Goal: Task Accomplishment & Management: Use online tool/utility

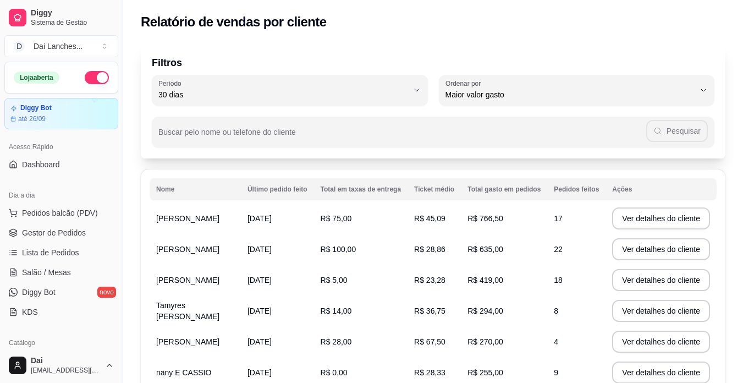
select select "30"
select select "HIGHEST_TOTAL_SPENT_WITH_ORDERS"
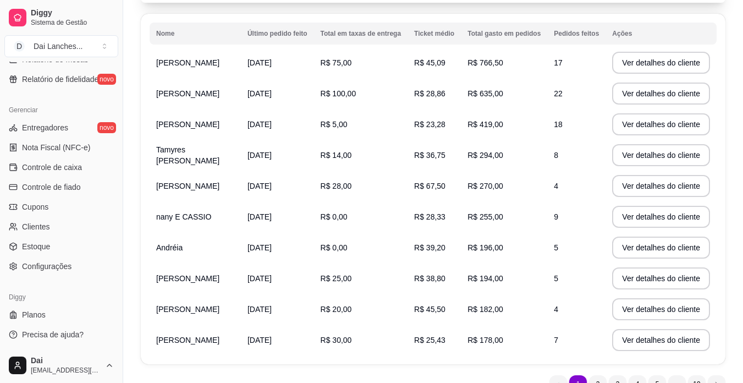
scroll to position [210, 0]
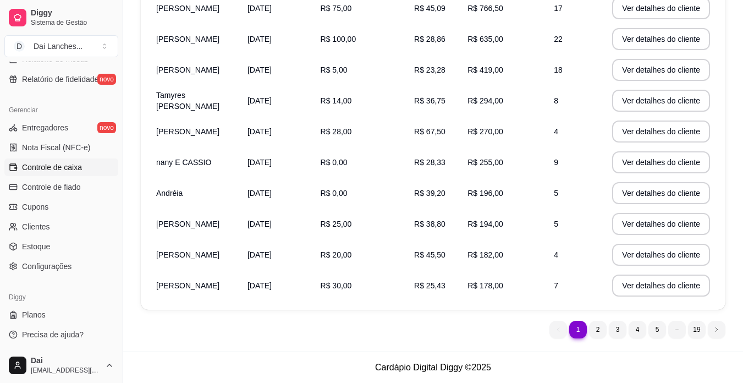
click at [63, 166] on span "Controle de caixa" at bounding box center [52, 167] width 60 height 11
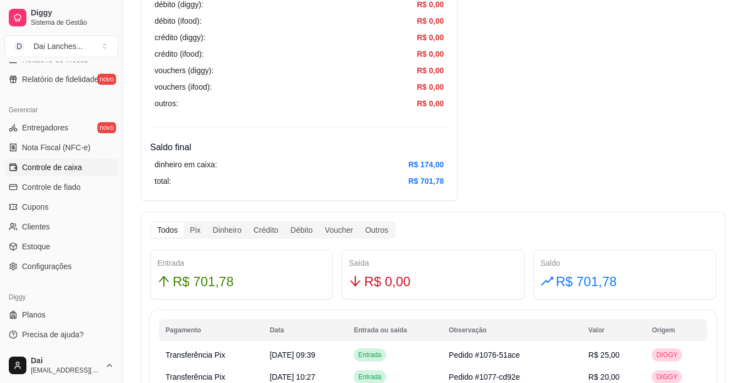
scroll to position [550, 0]
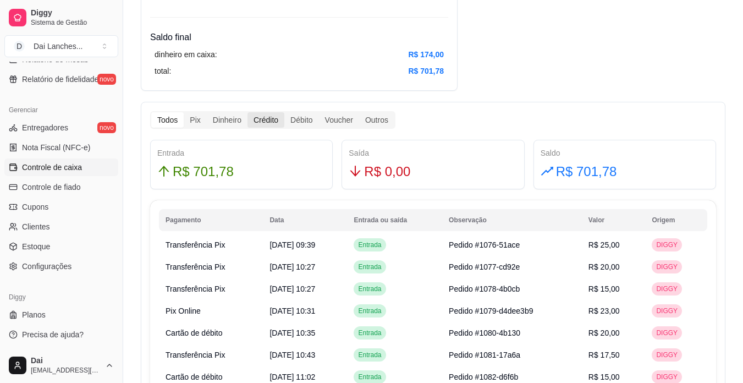
click at [267, 119] on div "Crédito" at bounding box center [265, 119] width 37 height 15
click at [247, 112] on input "Crédito" at bounding box center [247, 112] width 0 height 0
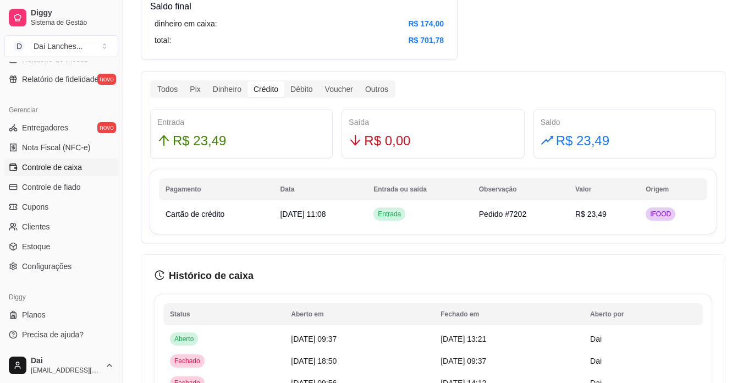
scroll to position [605, 0]
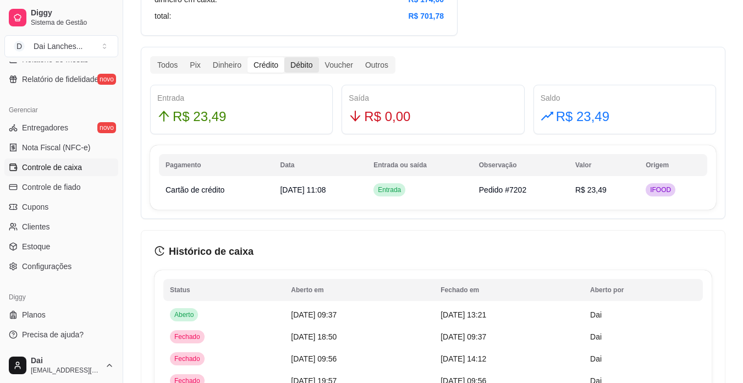
click at [297, 61] on div "Débito" at bounding box center [301, 64] width 34 height 15
click at [284, 57] on input "Débito" at bounding box center [284, 57] width 0 height 0
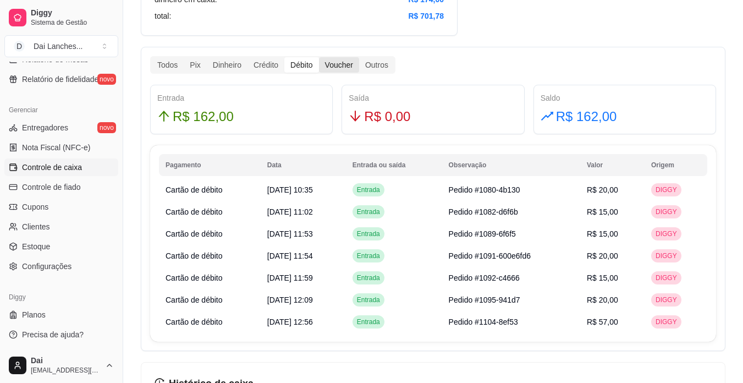
click at [340, 63] on div "Voucher" at bounding box center [339, 64] width 40 height 15
click at [319, 57] on input "Voucher" at bounding box center [319, 57] width 0 height 0
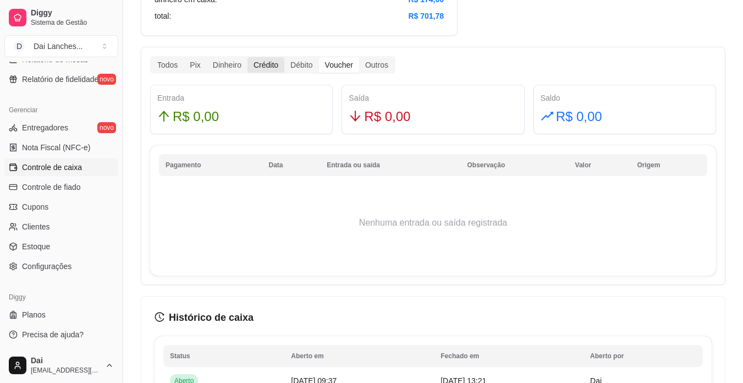
click at [273, 63] on div "Crédito" at bounding box center [265, 64] width 37 height 15
click at [247, 57] on input "Crédito" at bounding box center [247, 57] width 0 height 0
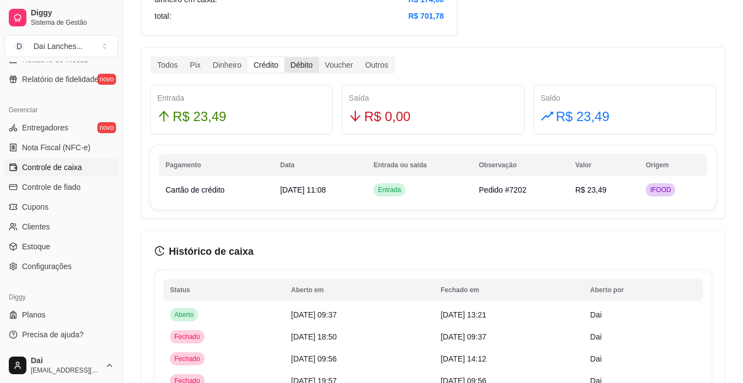
click at [296, 65] on div "Débito" at bounding box center [301, 64] width 34 height 15
click at [284, 57] on input "Débito" at bounding box center [284, 57] width 0 height 0
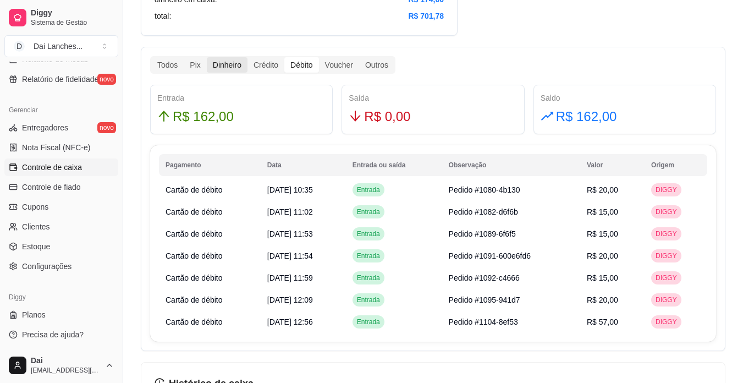
click at [223, 69] on div "Dinheiro" at bounding box center [227, 64] width 41 height 15
click at [207, 57] on input "Dinheiro" at bounding box center [207, 57] width 0 height 0
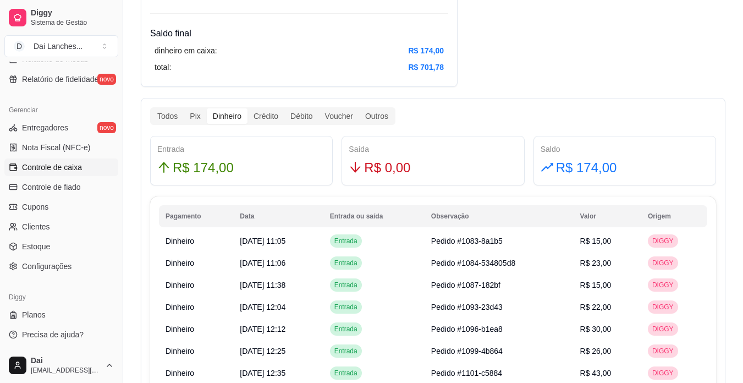
scroll to position [550, 0]
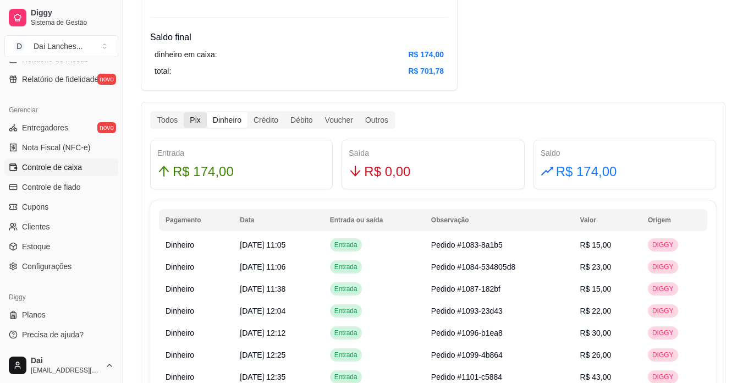
click at [198, 126] on div "Pix" at bounding box center [195, 119] width 23 height 15
click at [184, 112] on input "Pix" at bounding box center [184, 112] width 0 height 0
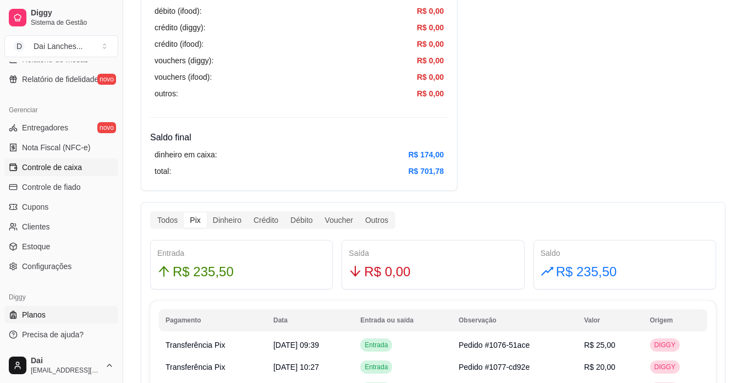
scroll to position [440, 0]
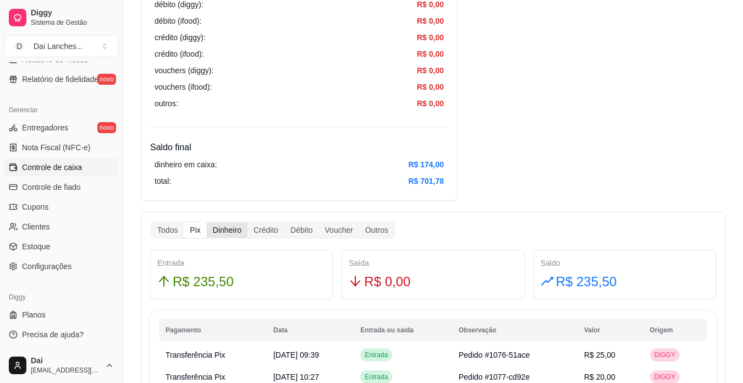
click at [224, 231] on div "Dinheiro" at bounding box center [227, 229] width 41 height 15
click at [207, 222] on input "Dinheiro" at bounding box center [207, 222] width 0 height 0
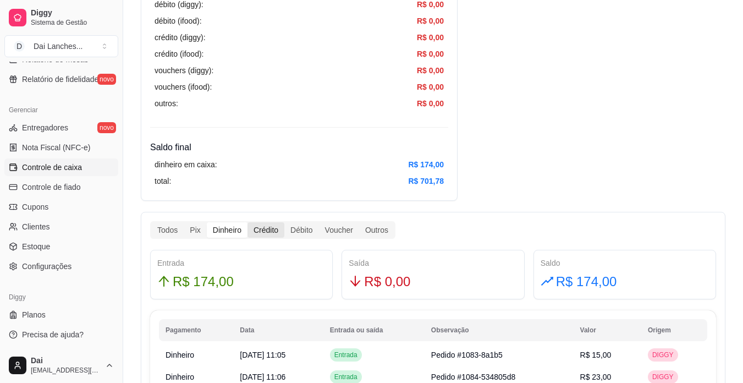
click at [268, 233] on div "Crédito" at bounding box center [265, 229] width 37 height 15
click at [247, 222] on input "Crédito" at bounding box center [247, 222] width 0 height 0
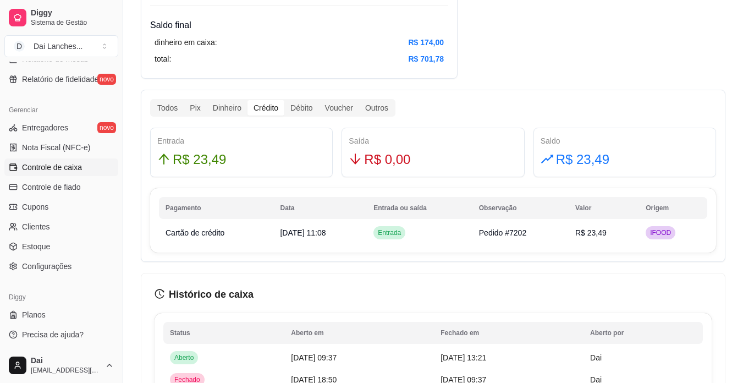
scroll to position [564, 0]
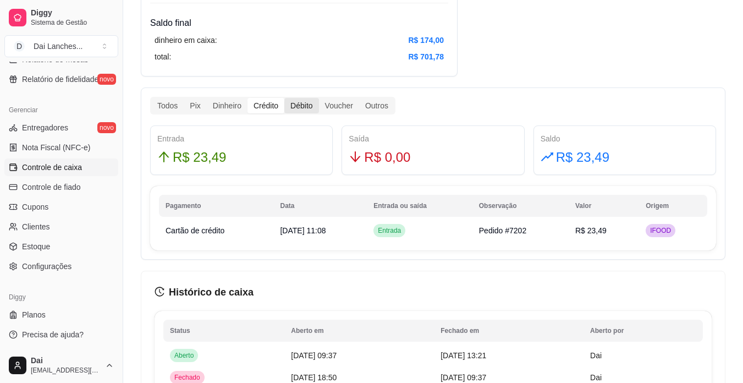
click at [288, 107] on div "Débito" at bounding box center [301, 105] width 34 height 15
click at [284, 98] on input "Débito" at bounding box center [284, 98] width 0 height 0
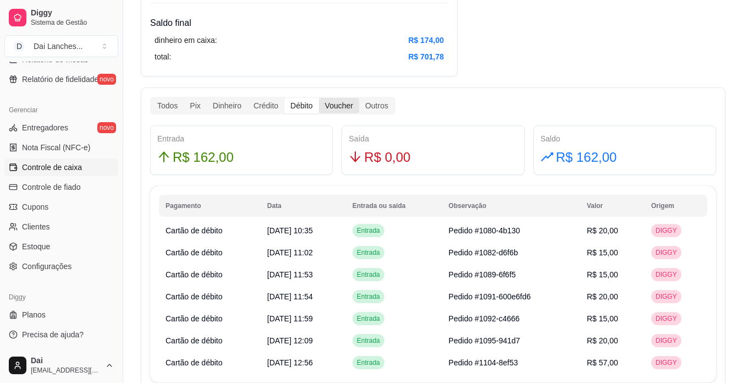
click at [342, 106] on div "Voucher" at bounding box center [339, 105] width 40 height 15
click at [319, 98] on input "Voucher" at bounding box center [319, 98] width 0 height 0
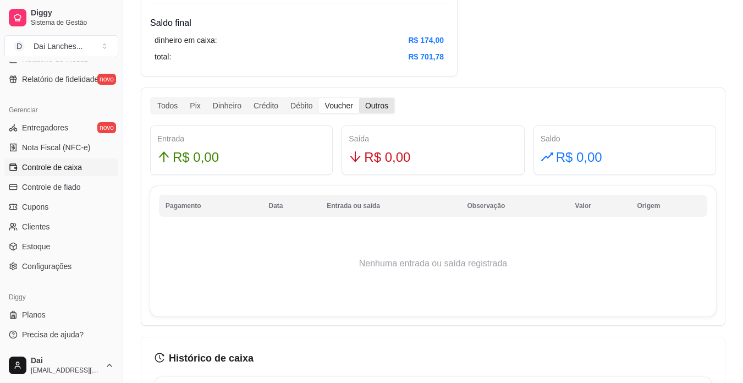
click at [376, 109] on div "Outros" at bounding box center [376, 105] width 35 height 15
click at [359, 98] on input "Outros" at bounding box center [359, 98] width 0 height 0
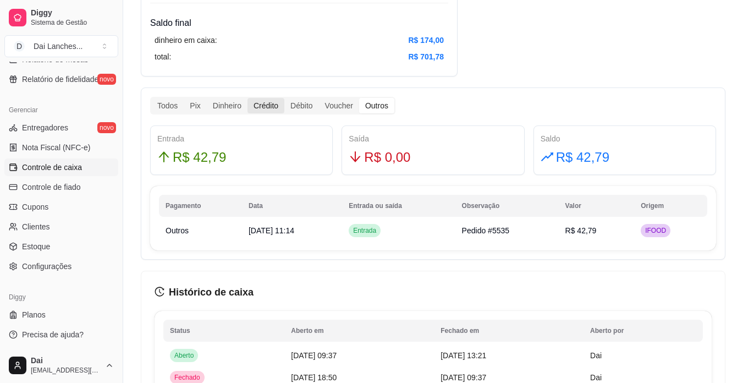
click at [267, 103] on div "Crédito" at bounding box center [265, 105] width 37 height 15
click at [247, 98] on input "Crédito" at bounding box center [247, 98] width 0 height 0
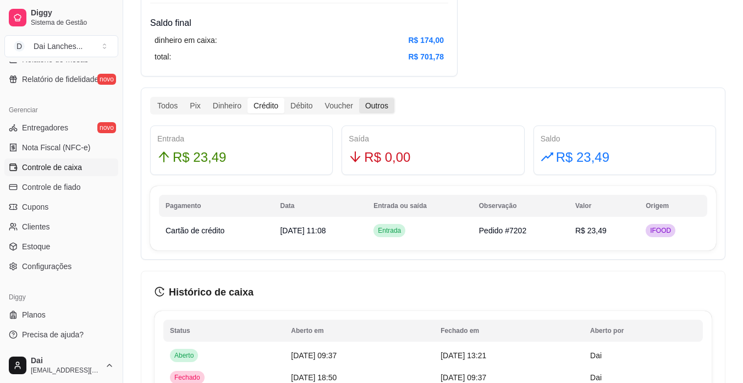
click at [367, 99] on div "Outros" at bounding box center [376, 105] width 35 height 15
click at [359, 98] on input "Outros" at bounding box center [359, 98] width 0 height 0
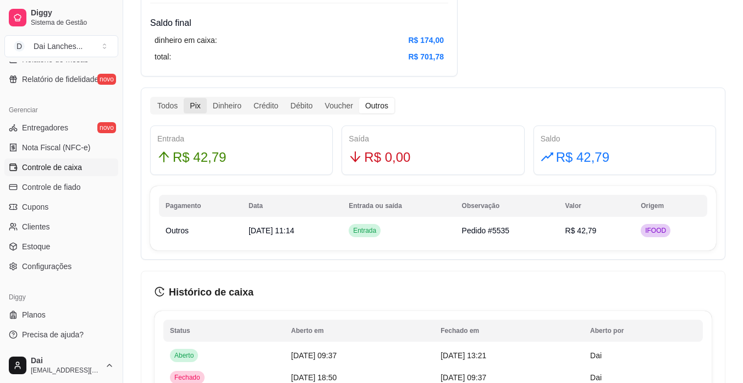
click at [191, 106] on div "Pix" at bounding box center [195, 105] width 23 height 15
click at [184, 98] on input "Pix" at bounding box center [184, 98] width 0 height 0
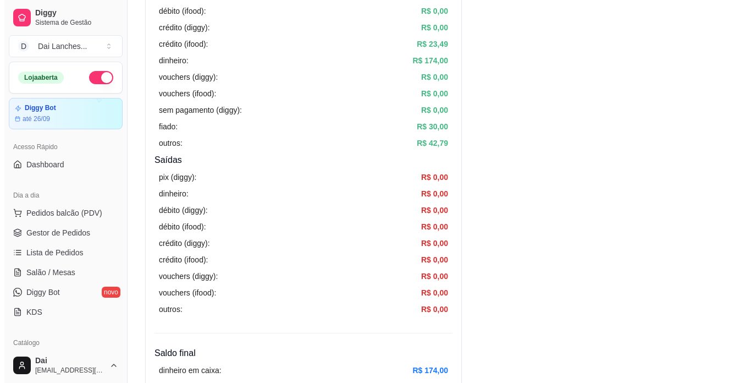
scroll to position [0, 0]
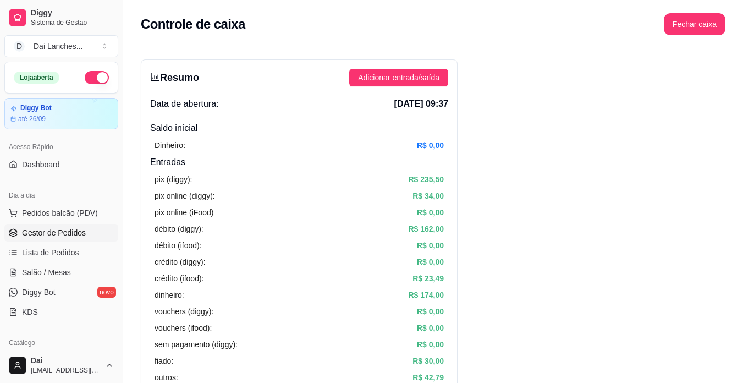
click at [41, 229] on span "Gestor de Pedidos" at bounding box center [54, 232] width 64 height 11
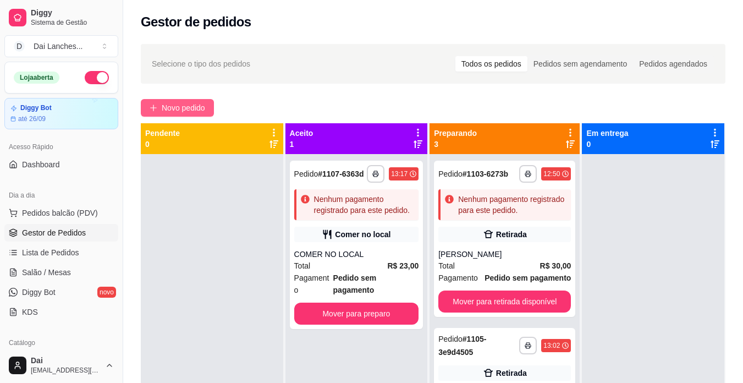
click at [165, 101] on button "Novo pedido" at bounding box center [177, 108] width 73 height 18
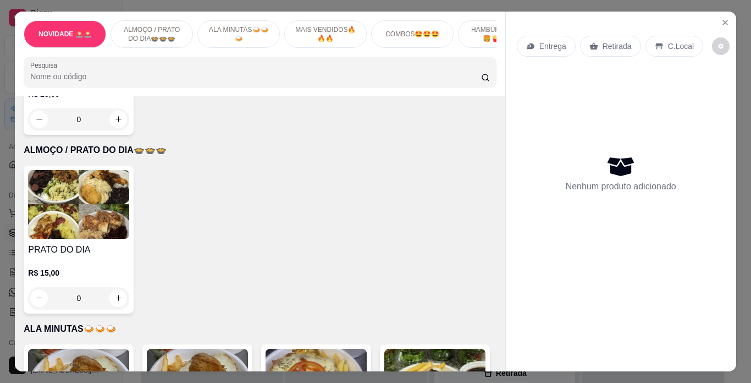
scroll to position [385, 0]
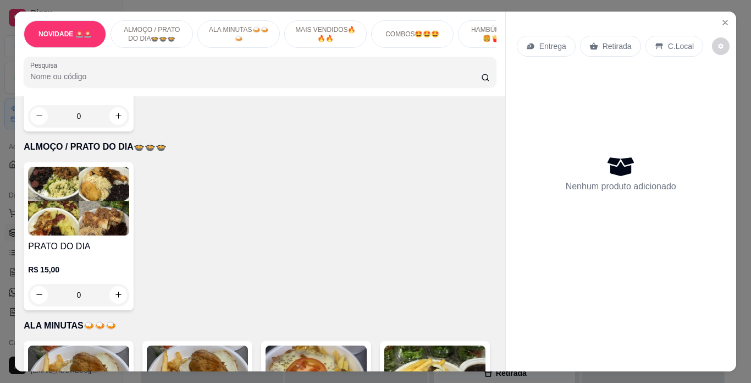
click at [112, 289] on div "0" at bounding box center [78, 295] width 101 height 22
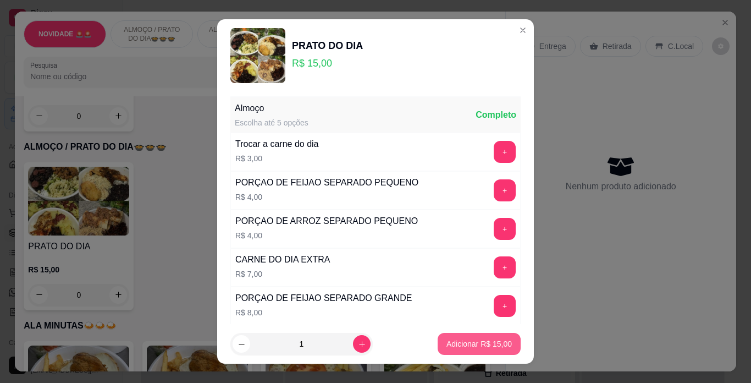
click at [452, 347] on p "Adicionar R$ 15,00" at bounding box center [478, 343] width 65 height 11
type input "1"
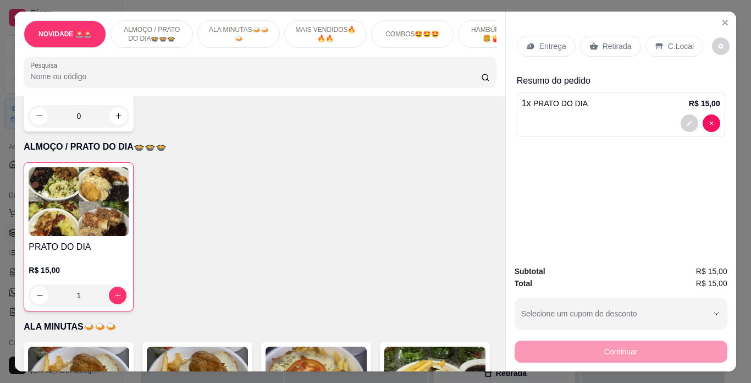
click at [539, 41] on p "Entrega" at bounding box center [552, 46] width 27 height 11
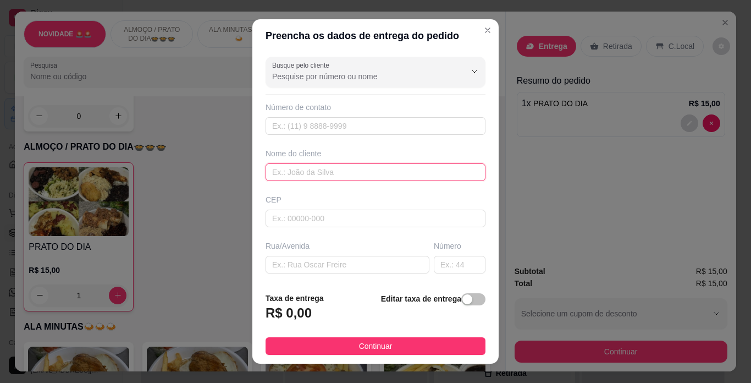
click at [297, 172] on input "text" at bounding box center [376, 172] width 220 height 18
type input "W"
type input "[GEOGRAPHIC_DATA]"
click at [305, 266] on input "text" at bounding box center [348, 265] width 164 height 18
click at [295, 206] on div "CEP" at bounding box center [375, 210] width 226 height 33
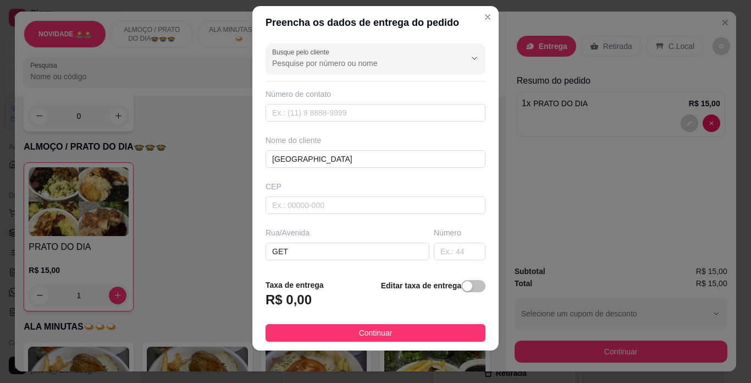
scroll to position [16, 0]
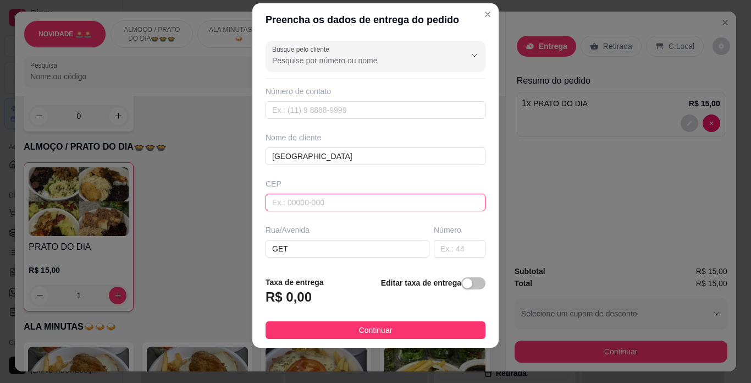
click at [295, 206] on input "text" at bounding box center [376, 202] width 220 height 18
click at [280, 242] on input "GET" at bounding box center [348, 249] width 164 height 18
type input "[PERSON_NAME]"
click at [452, 246] on input "text" at bounding box center [460, 249] width 52 height 18
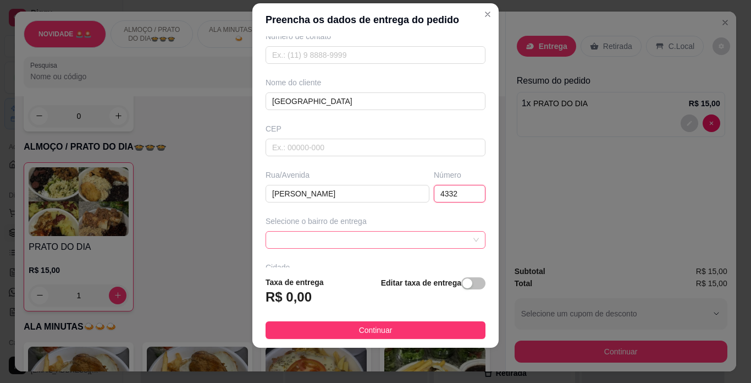
click at [341, 238] on span at bounding box center [375, 239] width 207 height 16
type input "4332"
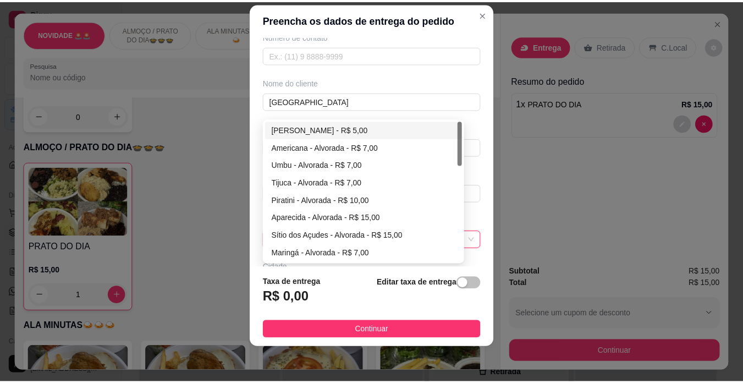
scroll to position [140, 0]
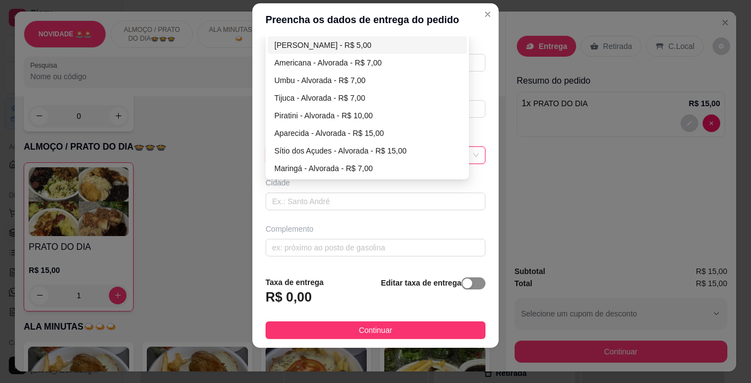
click at [462, 280] on div "button" at bounding box center [467, 283] width 10 height 10
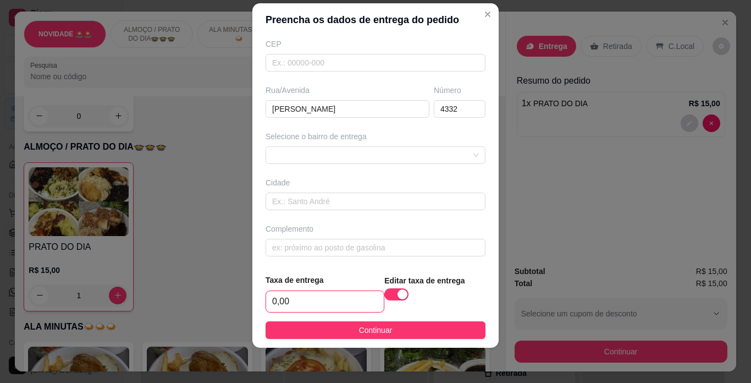
click at [334, 298] on input "0,00" at bounding box center [325, 301] width 118 height 21
type input "7,00"
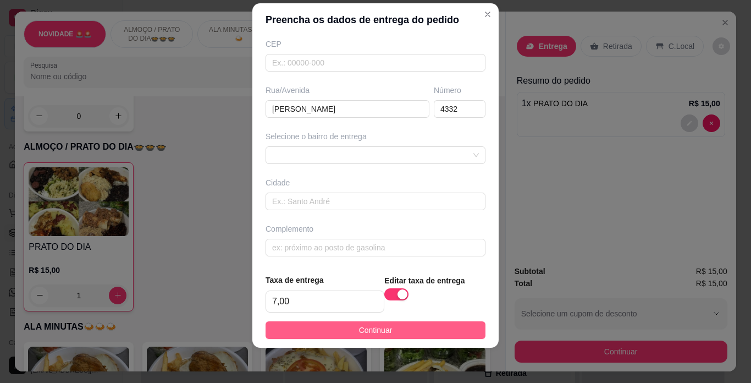
click at [307, 327] on button "Continuar" at bounding box center [376, 330] width 220 height 18
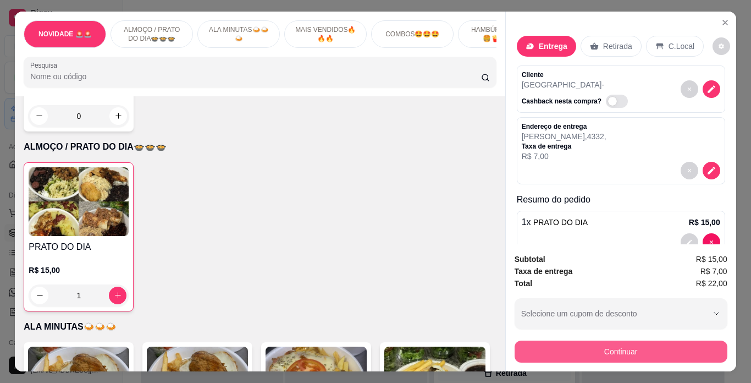
click at [563, 342] on button "Continuar" at bounding box center [621, 351] width 213 height 22
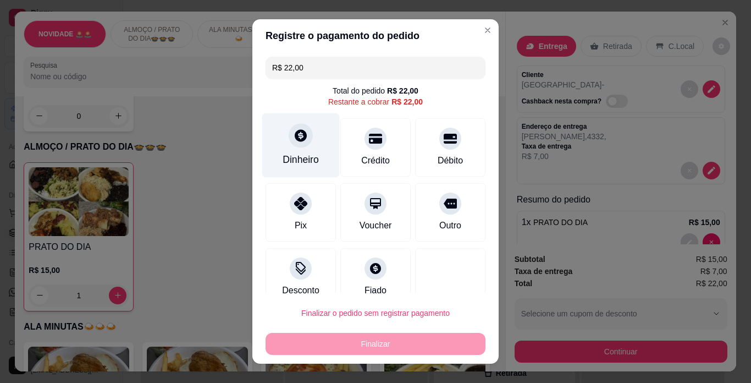
click at [284, 147] on div "Dinheiro" at bounding box center [301, 145] width 78 height 64
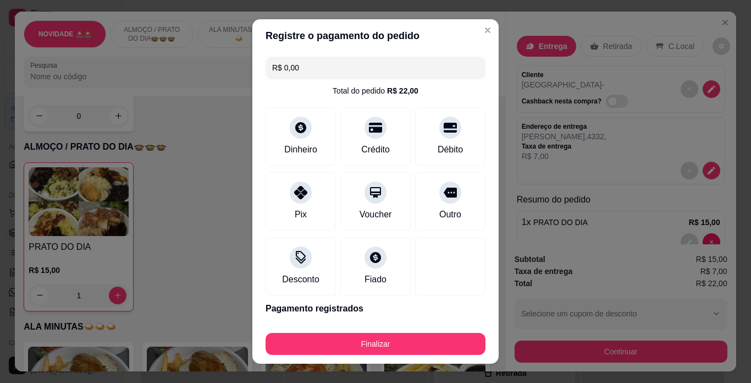
type input "R$ 0,00"
click at [295, 143] on div "Dinheiro" at bounding box center [301, 148] width 36 height 14
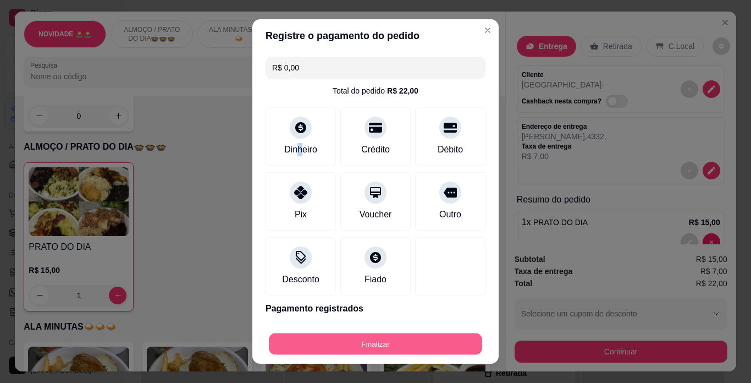
click at [345, 340] on button "Finalizar" at bounding box center [375, 343] width 213 height 21
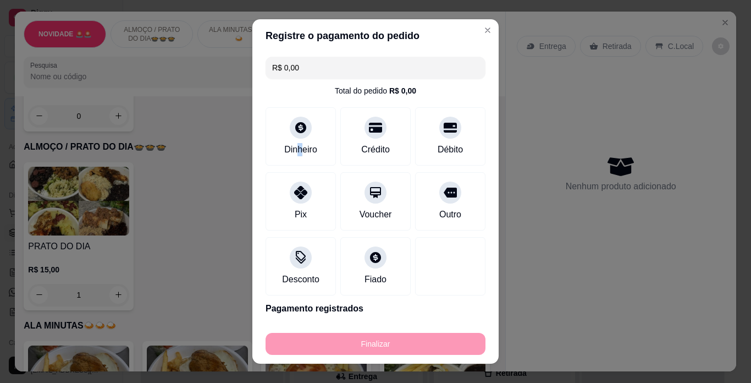
type input "0"
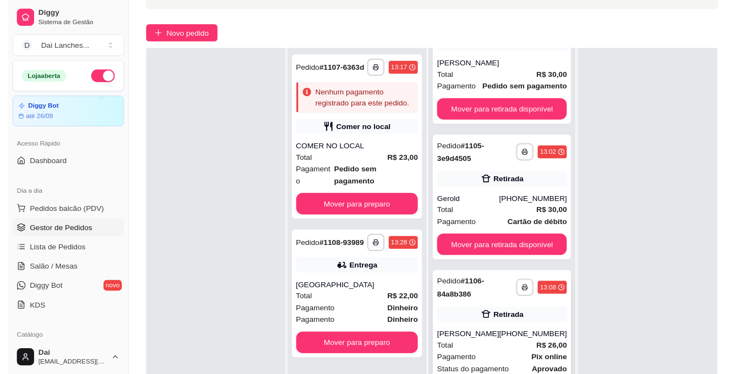
scroll to position [165, 0]
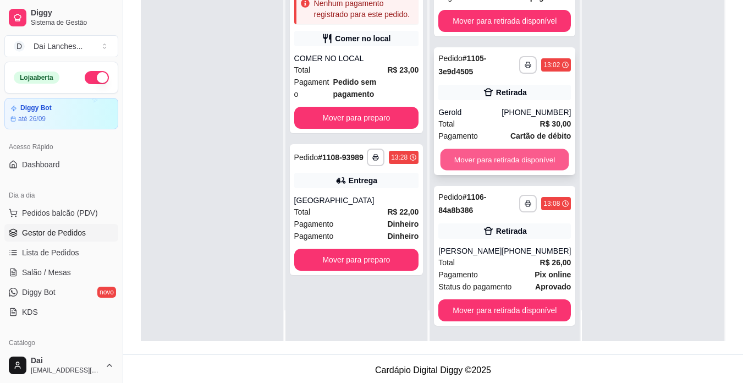
click at [519, 152] on button "Mover para retirada disponível" at bounding box center [504, 159] width 129 height 21
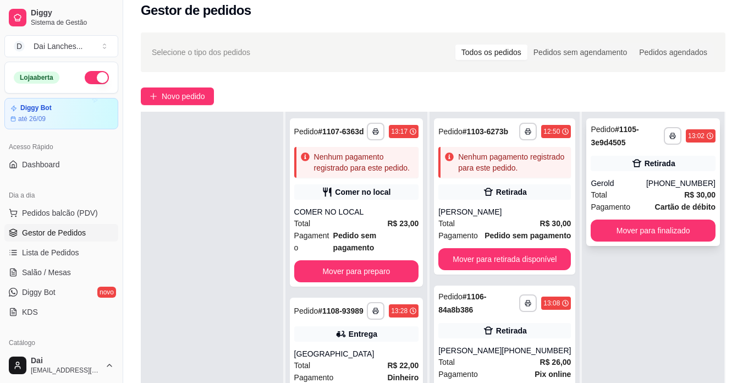
scroll to position [0, 0]
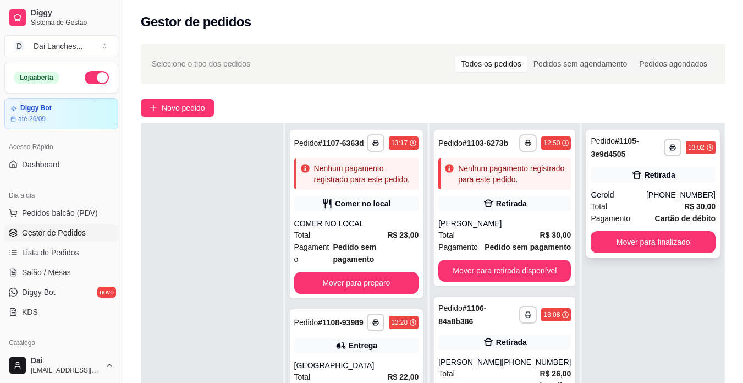
click at [622, 201] on div "Total R$ 30,00" at bounding box center [652, 206] width 125 height 12
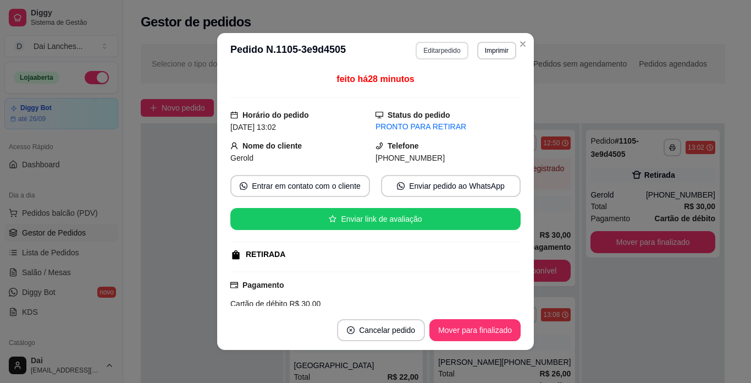
click at [434, 46] on button "Editar pedido" at bounding box center [442, 51] width 52 height 18
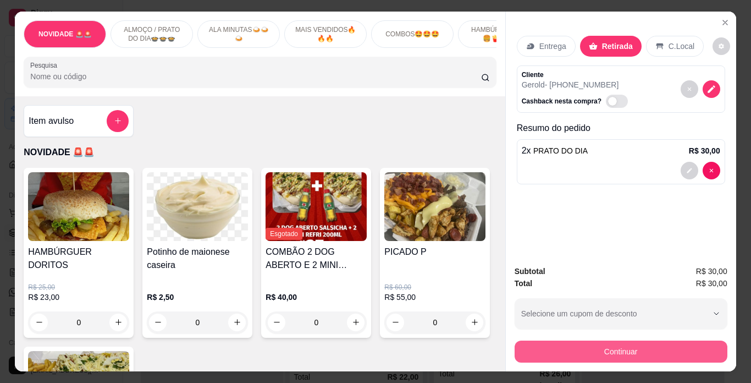
click at [596, 346] on button "Continuar" at bounding box center [621, 351] width 213 height 22
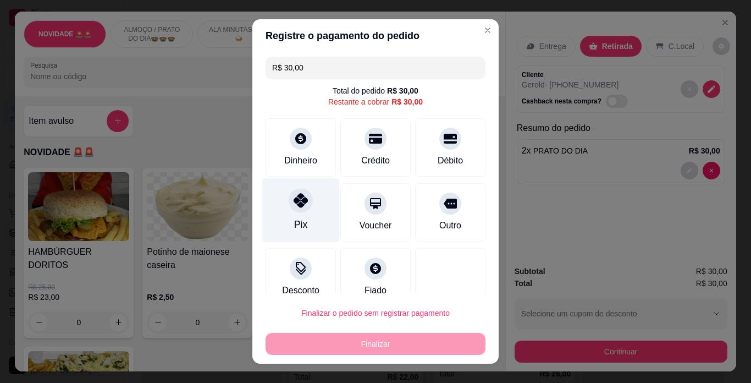
click at [312, 223] on div "Pix" at bounding box center [301, 210] width 78 height 64
type input "R$ 0,00"
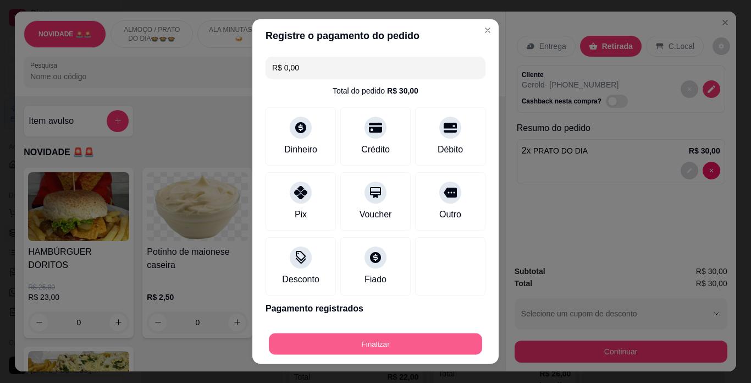
click at [380, 343] on button "Finalizar" at bounding box center [375, 343] width 213 height 21
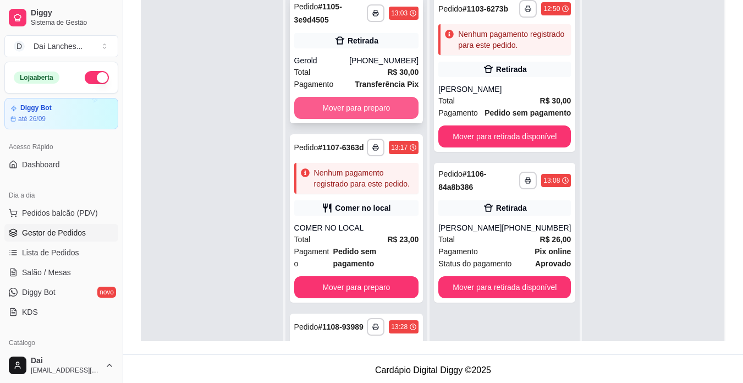
click at [341, 99] on button "Mover para preparo" at bounding box center [356, 108] width 125 height 22
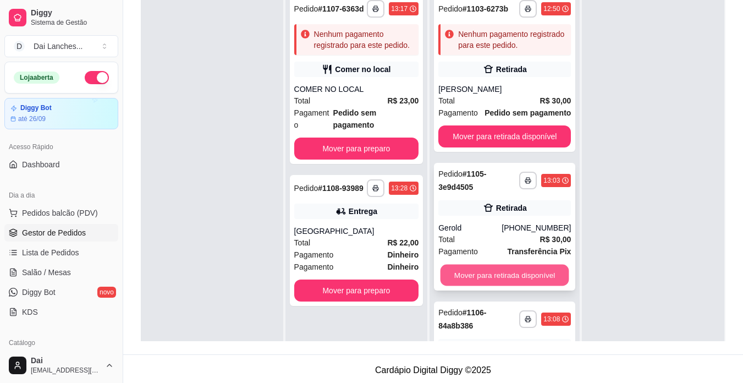
click at [474, 276] on button "Mover para retirada disponível" at bounding box center [504, 274] width 129 height 21
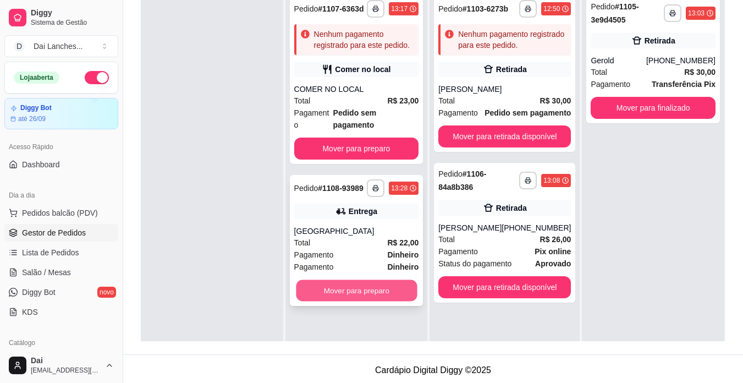
click at [367, 280] on button "Mover para preparo" at bounding box center [356, 290] width 121 height 21
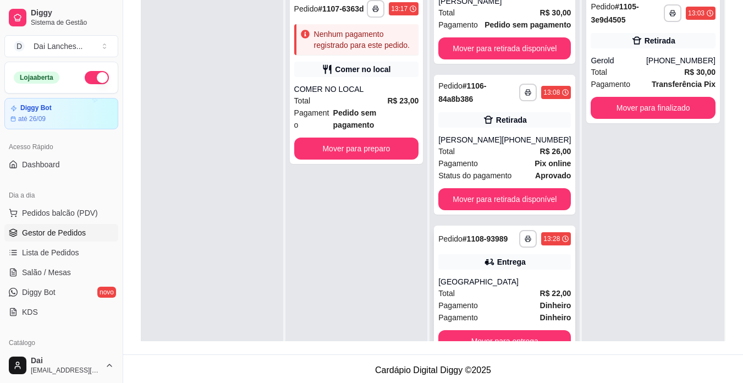
scroll to position [31, 0]
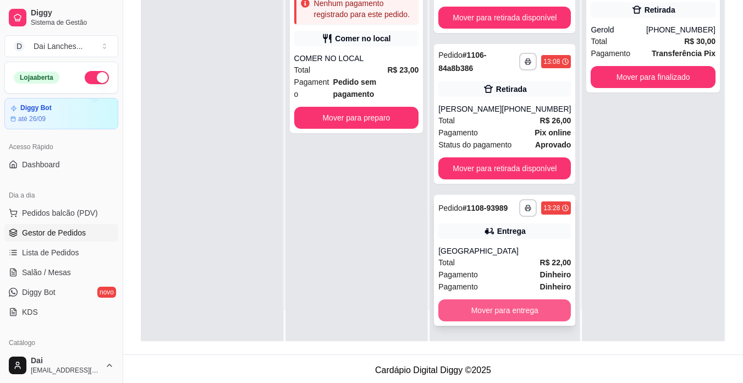
click at [523, 309] on button "Mover para entrega" at bounding box center [504, 310] width 132 height 22
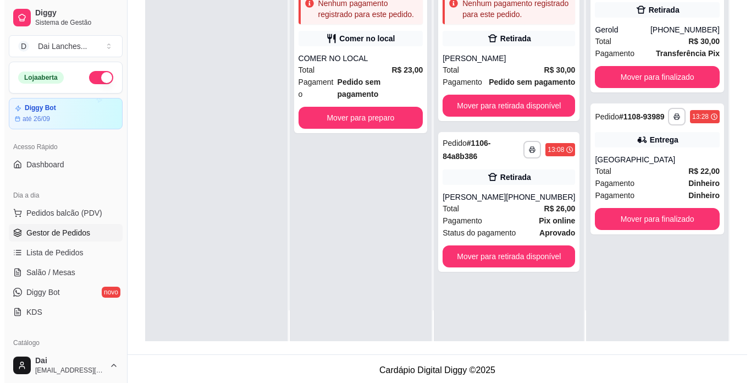
scroll to position [0, 0]
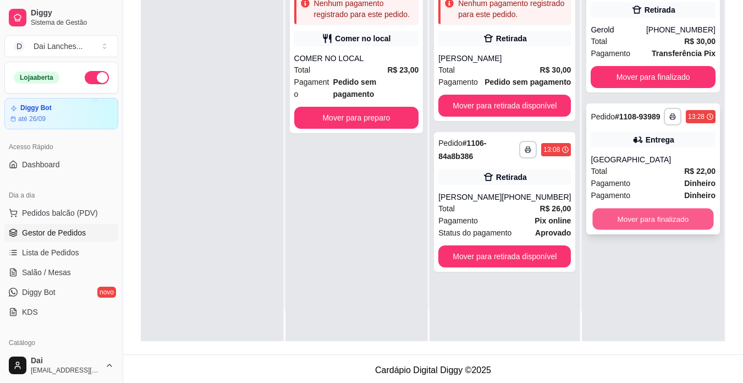
click at [636, 212] on button "Mover para finalizado" at bounding box center [653, 218] width 121 height 21
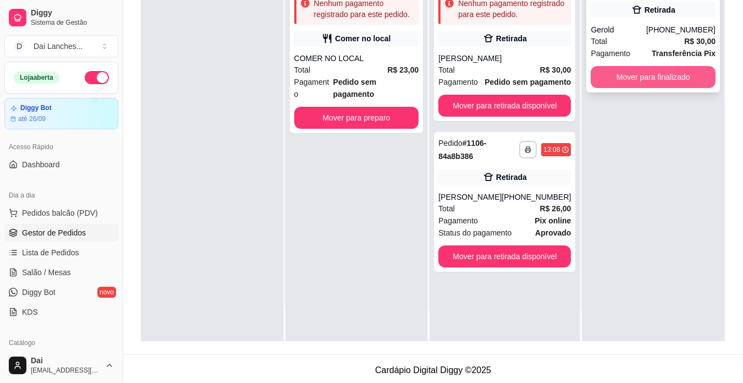
click at [633, 73] on button "Mover para finalizado" at bounding box center [652, 77] width 125 height 22
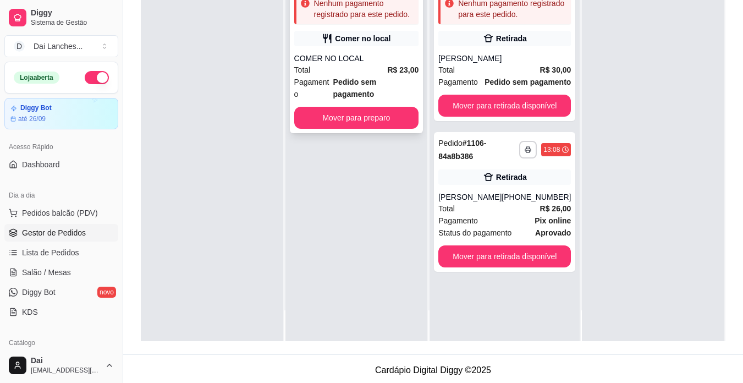
click at [378, 59] on div "COMER NO LOCAL" at bounding box center [356, 58] width 125 height 11
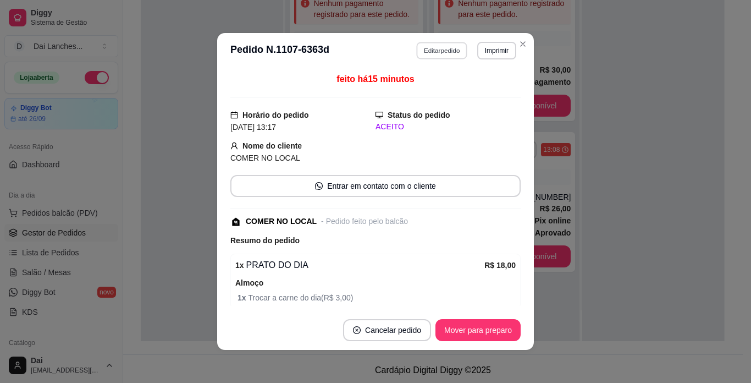
click at [435, 43] on button "Editar pedido" at bounding box center [442, 50] width 51 height 17
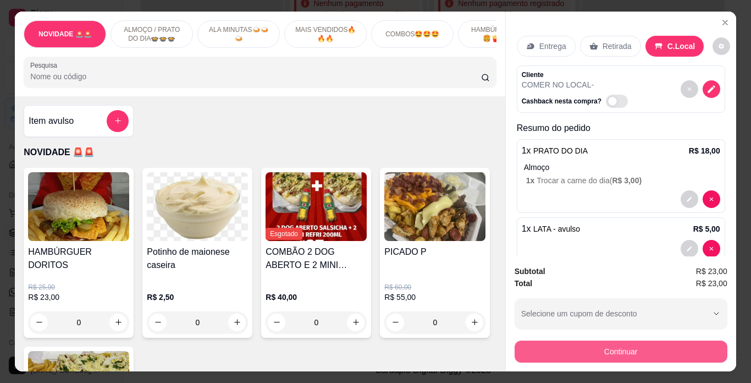
click at [615, 347] on button "Continuar" at bounding box center [621, 351] width 213 height 22
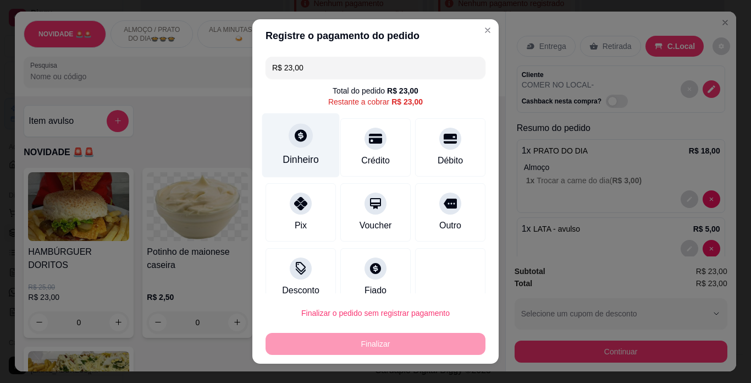
click at [295, 140] on icon at bounding box center [301, 135] width 12 height 12
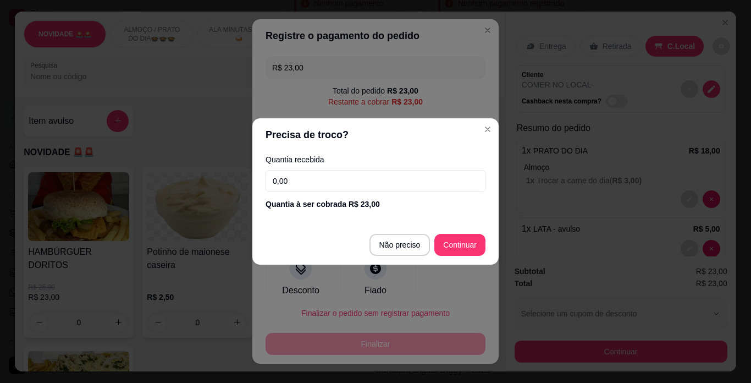
click at [297, 186] on input "0,00" at bounding box center [376, 181] width 220 height 22
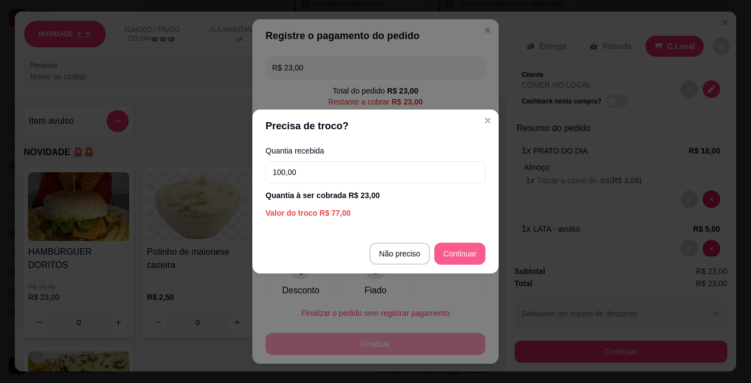
type input "100,00"
type input "R$ 0,00"
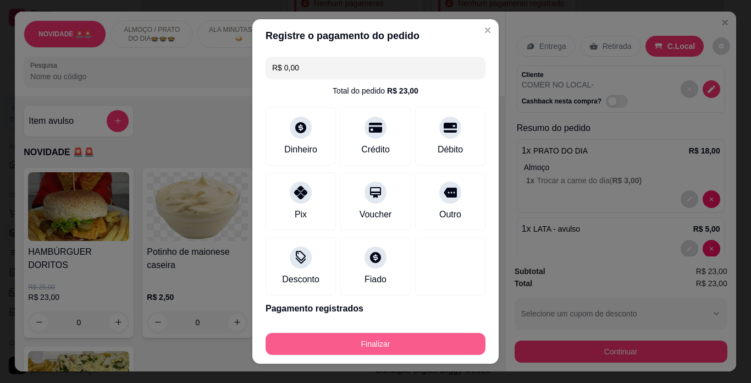
click at [417, 336] on button "Finalizar" at bounding box center [376, 344] width 220 height 22
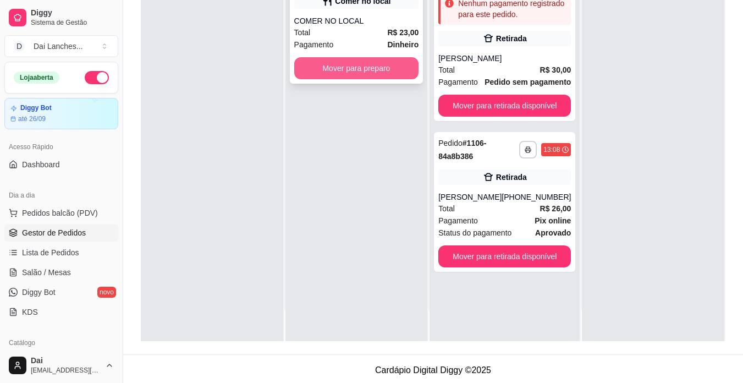
click at [332, 62] on button "Mover para preparo" at bounding box center [356, 68] width 125 height 22
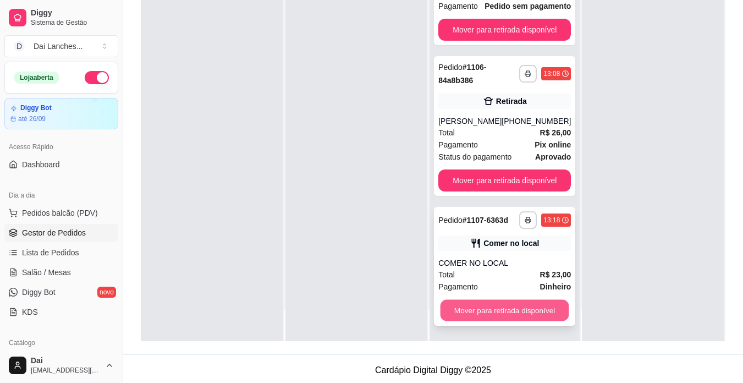
click at [507, 303] on button "Mover para retirada disponível" at bounding box center [504, 310] width 129 height 21
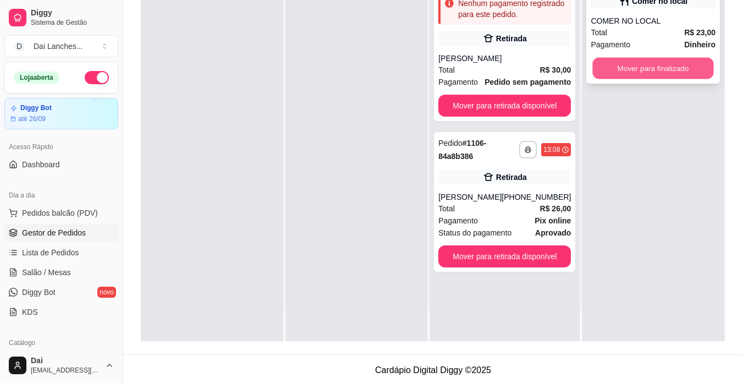
click at [620, 65] on button "Mover para finalizado" at bounding box center [653, 68] width 121 height 21
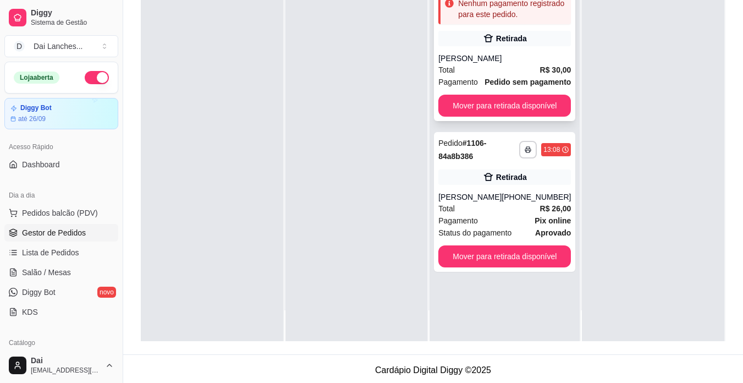
click at [509, 65] on div "Total R$ 30,00" at bounding box center [504, 70] width 132 height 12
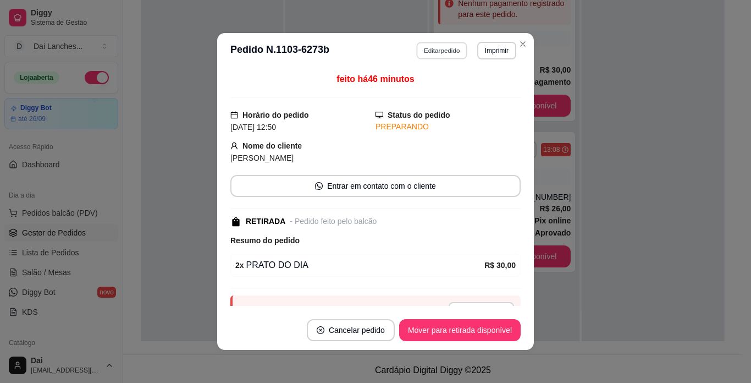
click at [433, 49] on button "Editar pedido" at bounding box center [442, 50] width 51 height 17
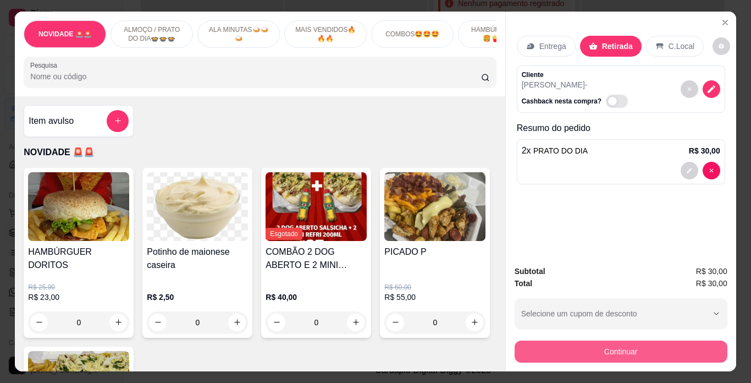
click at [629, 345] on button "Continuar" at bounding box center [621, 351] width 213 height 22
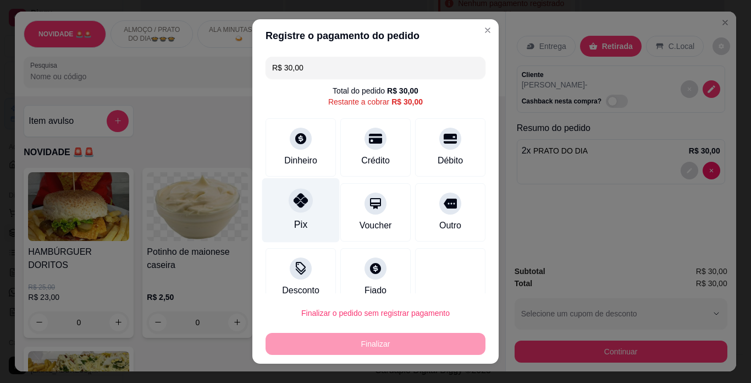
click at [306, 217] on div "Pix" at bounding box center [301, 210] width 78 height 64
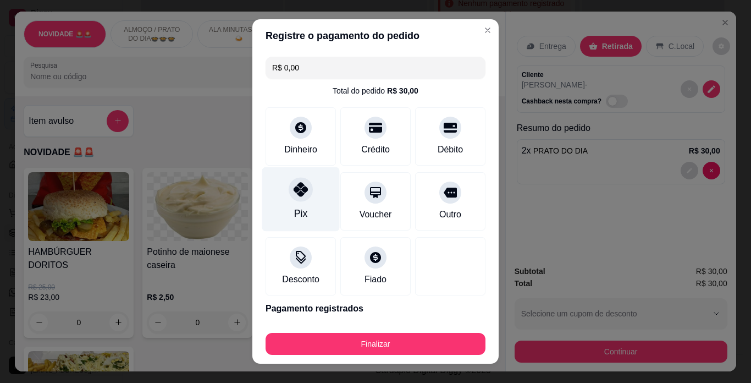
type input "R$ 0,00"
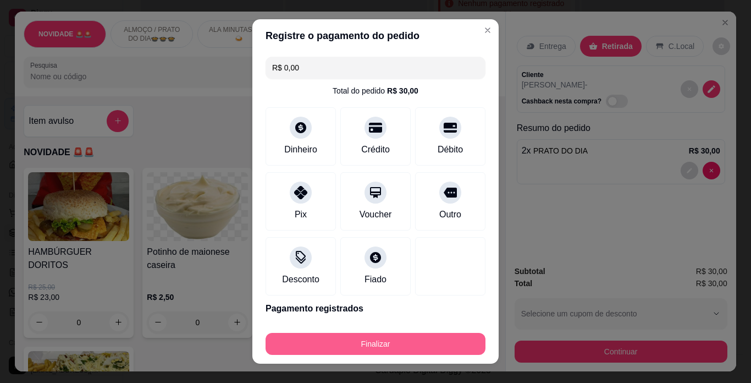
click at [322, 335] on button "Finalizar" at bounding box center [376, 344] width 220 height 22
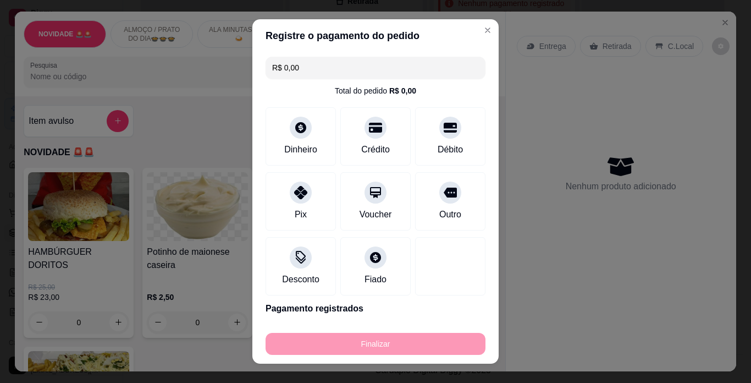
type input "0"
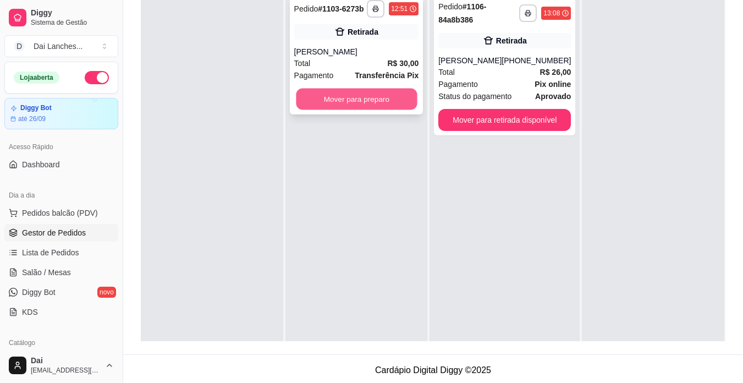
click at [335, 101] on button "Mover para preparo" at bounding box center [356, 99] width 121 height 21
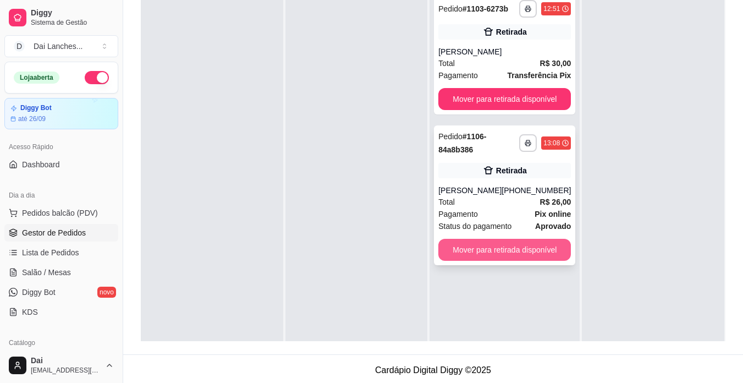
click at [496, 250] on button "Mover para retirada disponível" at bounding box center [504, 250] width 132 height 22
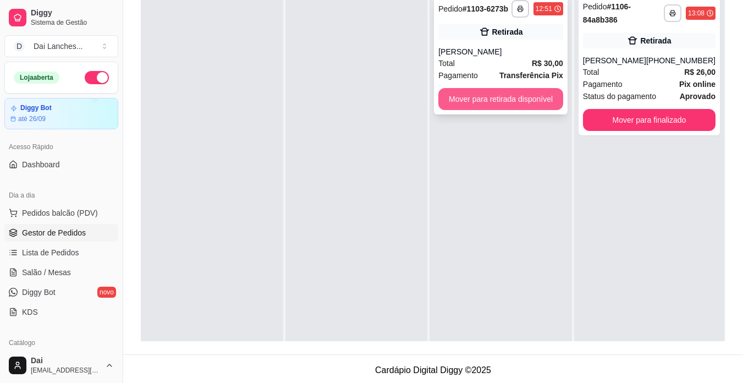
click at [540, 90] on button "Mover para retirada disponível" at bounding box center [500, 99] width 125 height 22
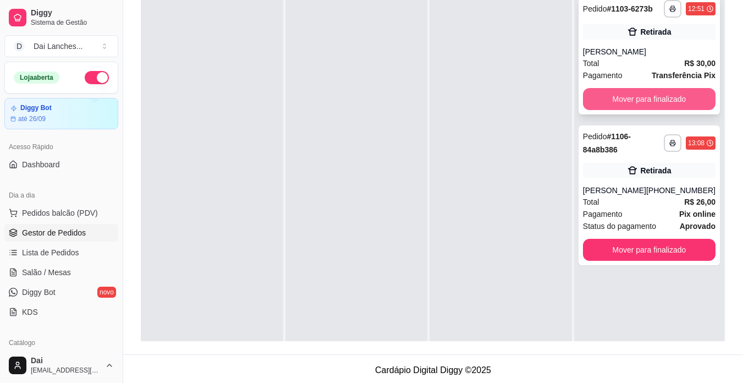
click at [653, 89] on button "Mover para finalizado" at bounding box center [649, 99] width 132 height 22
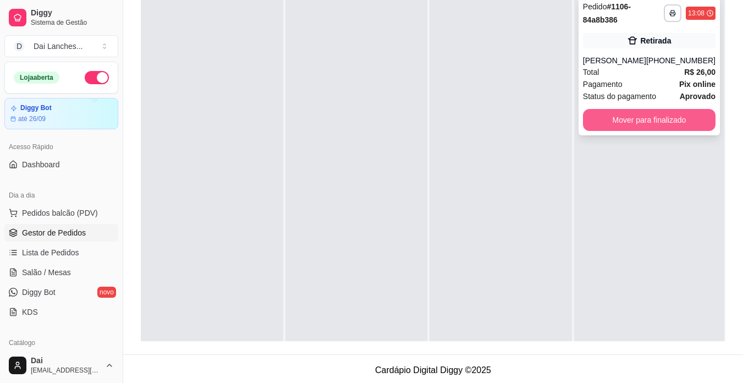
click at [652, 121] on button "Mover para finalizado" at bounding box center [649, 120] width 132 height 22
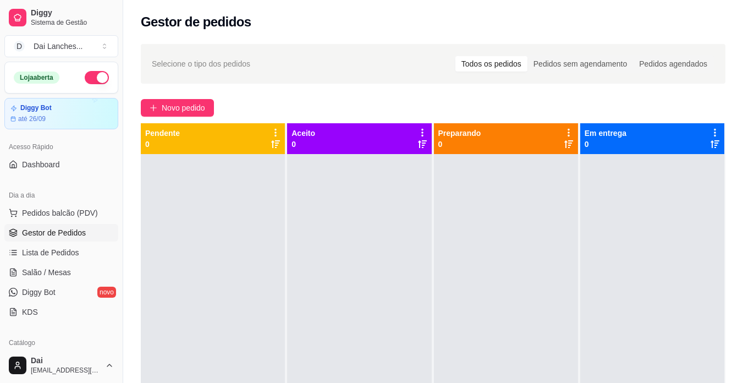
click at [89, 80] on button "button" at bounding box center [97, 77] width 24 height 13
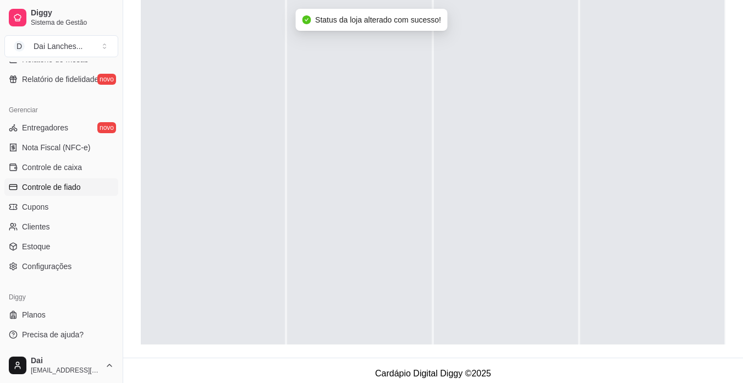
scroll to position [168, 0]
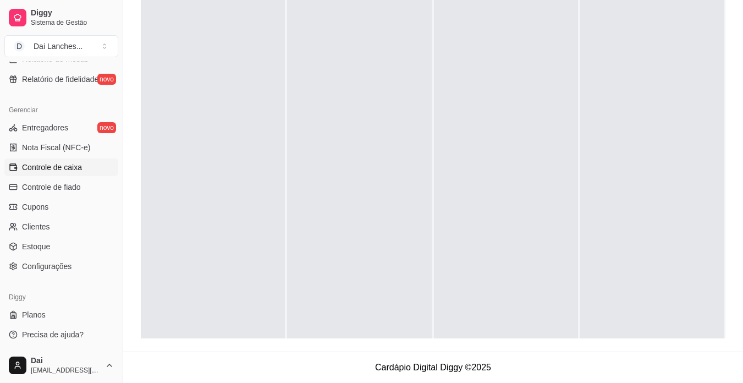
click at [64, 165] on span "Controle de caixa" at bounding box center [52, 167] width 60 height 11
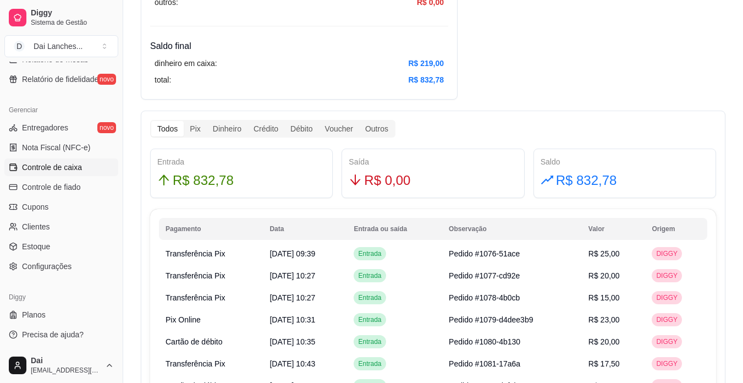
scroll to position [550, 0]
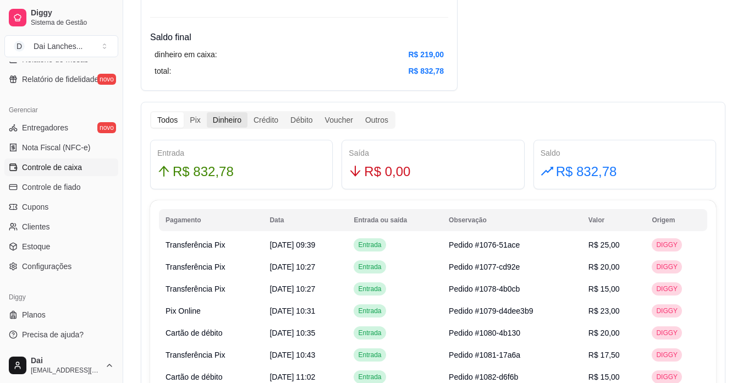
click at [234, 118] on div "Dinheiro" at bounding box center [227, 119] width 41 height 15
click at [207, 112] on input "Dinheiro" at bounding box center [207, 112] width 0 height 0
